Goal: Task Accomplishment & Management: Manage account settings

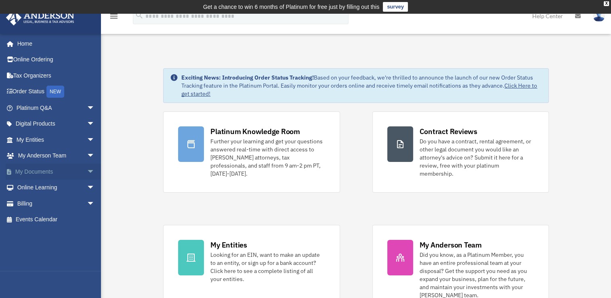
click at [56, 170] on link "My Documents arrow_drop_down" at bounding box center [56, 172] width 101 height 16
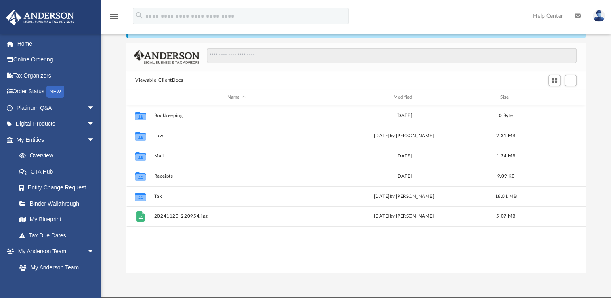
scroll to position [55, 0]
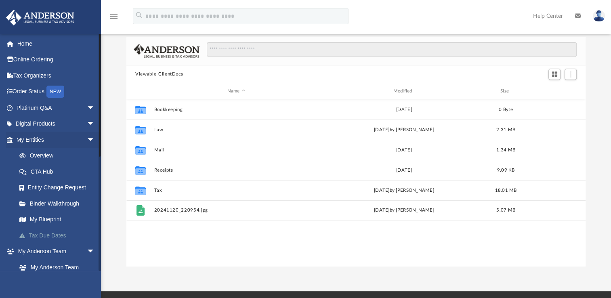
click at [52, 235] on link "Tax Due Dates" at bounding box center [59, 235] width 96 height 16
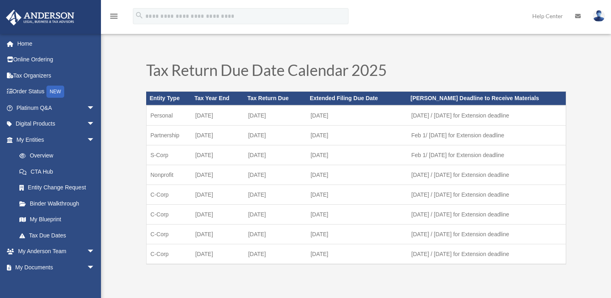
click at [52, 235] on link "Tax Due Dates" at bounding box center [57, 235] width 92 height 16
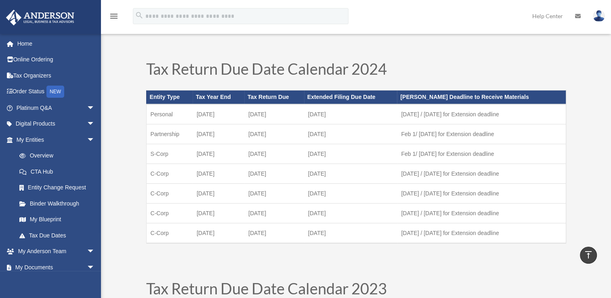
scroll to position [256, 0]
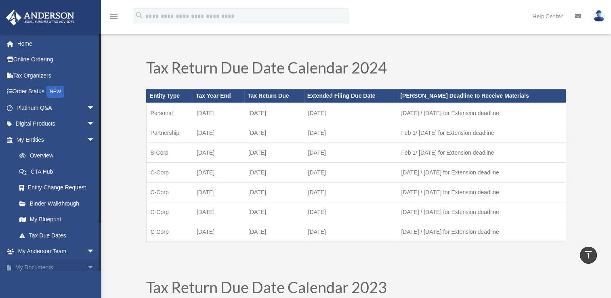
click at [87, 267] on span "arrow_drop_down" at bounding box center [95, 267] width 16 height 17
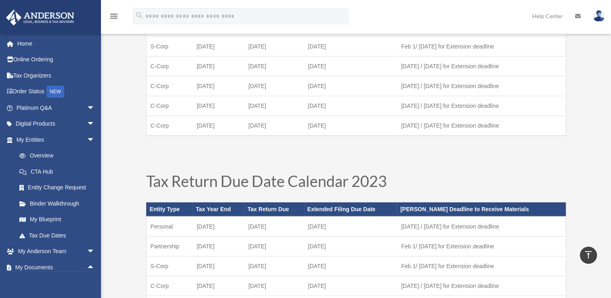
scroll to position [367, 0]
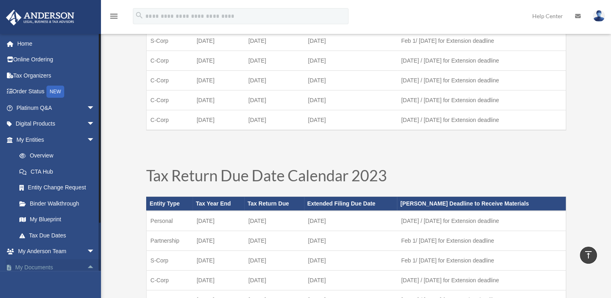
click at [87, 264] on span "arrow_drop_up" at bounding box center [95, 267] width 16 height 17
click at [87, 266] on span "arrow_drop_down" at bounding box center [95, 267] width 16 height 17
click at [87, 266] on span "arrow_drop_up" at bounding box center [95, 267] width 16 height 17
click at [87, 138] on span "arrow_drop_down" at bounding box center [95, 140] width 16 height 17
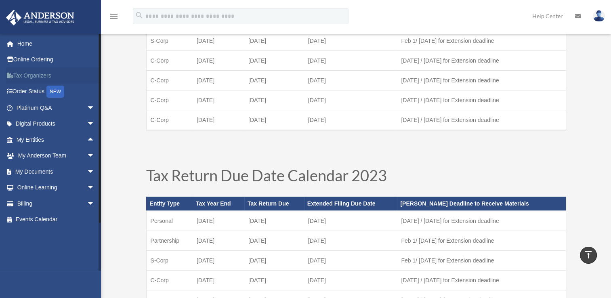
click at [46, 76] on link "Tax Organizers" at bounding box center [56, 75] width 101 height 16
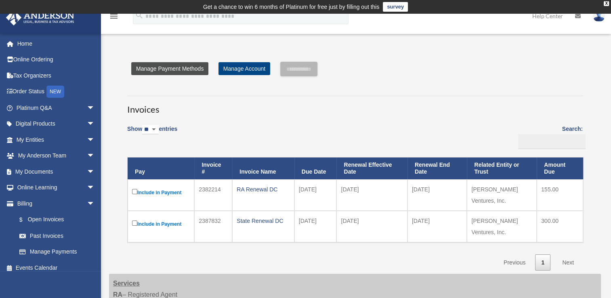
click at [176, 72] on link "Manage Payment Methods" at bounding box center [169, 68] width 77 height 13
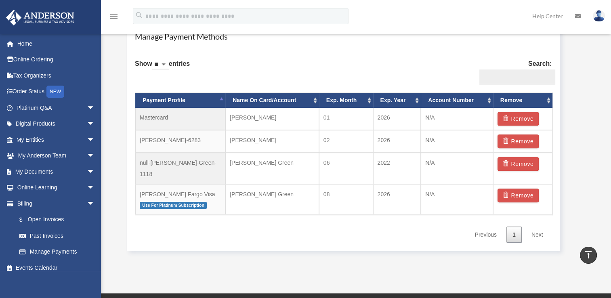
scroll to position [499, 0]
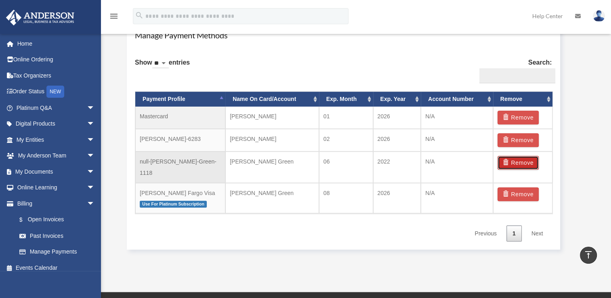
click at [526, 162] on button "Remove" at bounding box center [518, 163] width 42 height 14
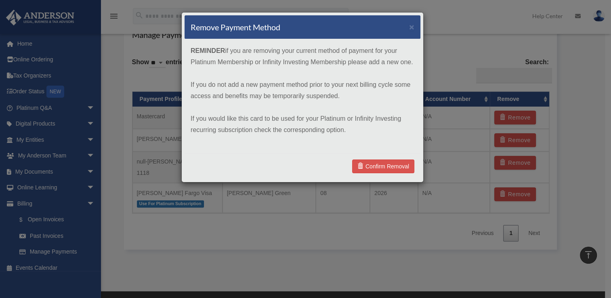
click at [469, 51] on div "Remove Payment Method × REMINDER if you are removing your current method of pay…" at bounding box center [305, 149] width 611 height 298
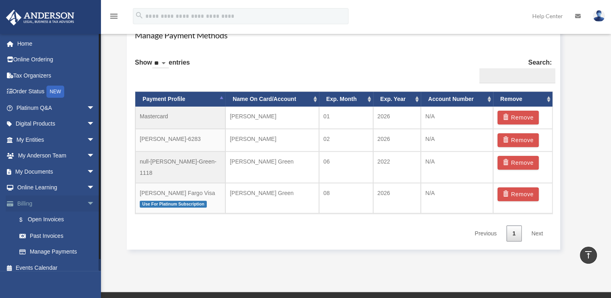
click at [87, 203] on span "arrow_drop_down" at bounding box center [95, 203] width 16 height 17
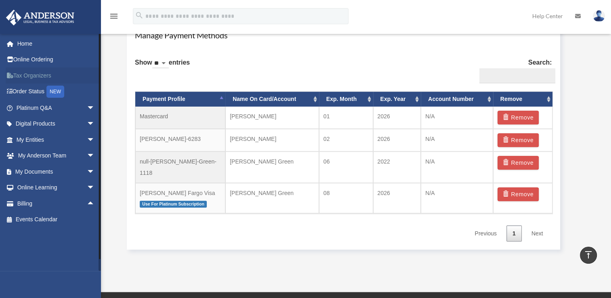
click at [49, 78] on link "Tax Organizers" at bounding box center [56, 75] width 101 height 16
